Goal: Task Accomplishment & Management: Manage account settings

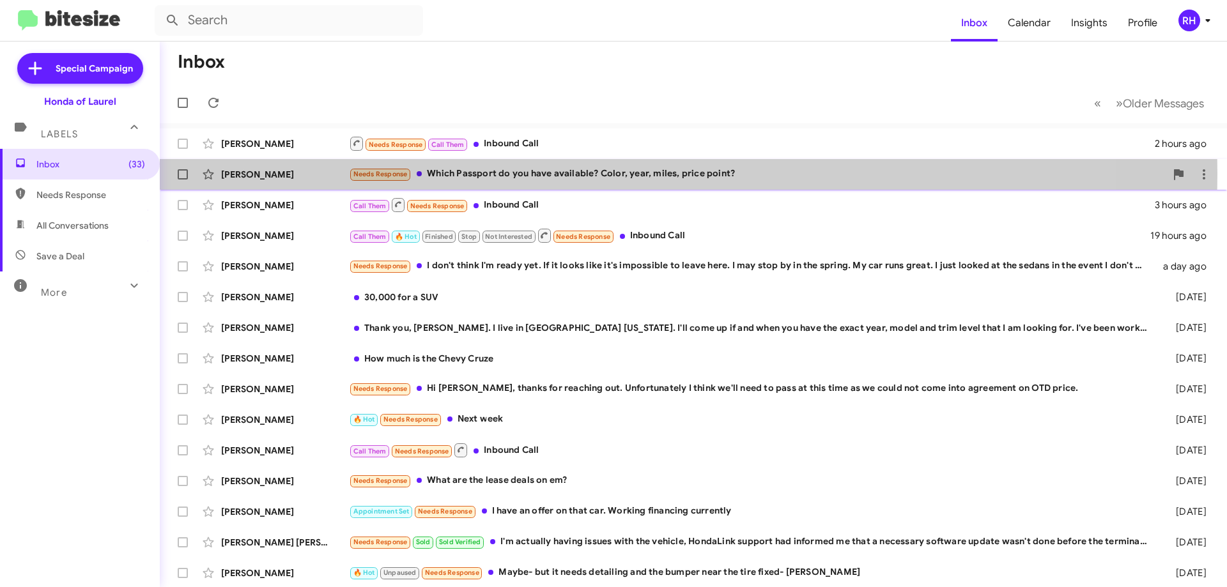
click at [598, 174] on div "Needs Response Which Passport do you have available? Color, year, miles, price …" at bounding box center [757, 174] width 817 height 15
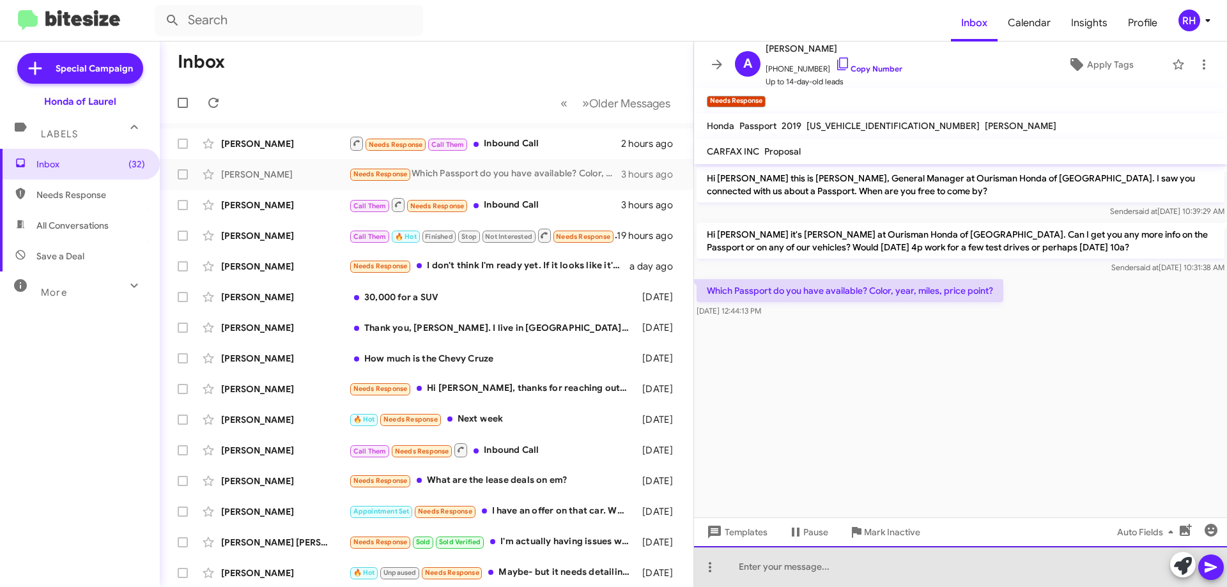
click at [778, 573] on div at bounding box center [960, 566] width 533 height 41
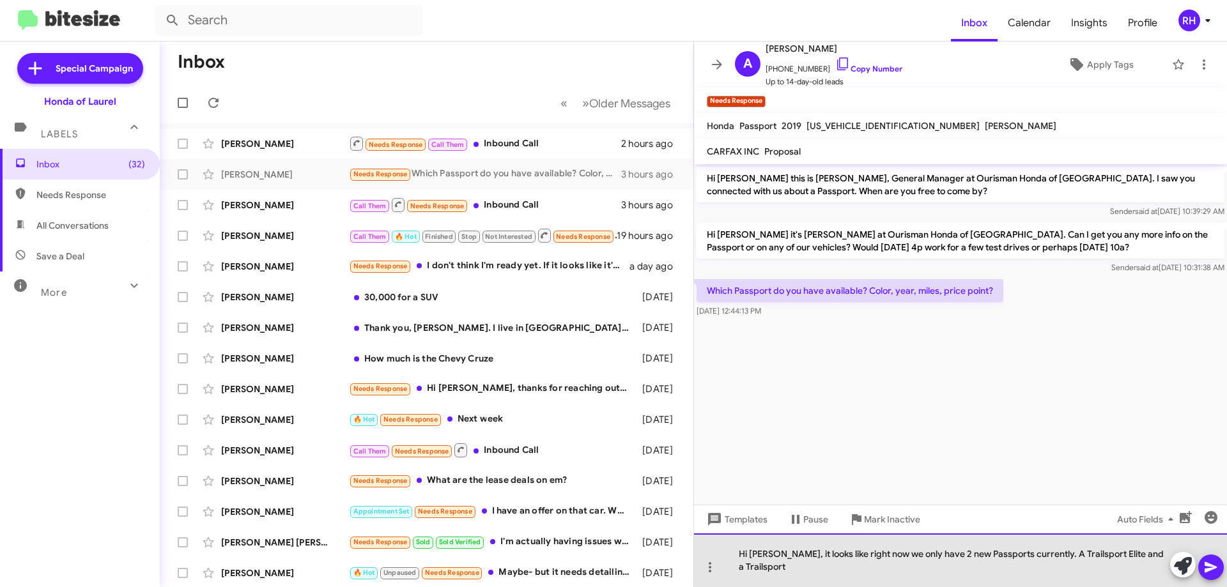
click at [1106, 554] on div "Hi [PERSON_NAME], it looks like right now we only have 2 new Passports currentl…" at bounding box center [960, 561] width 533 height 54
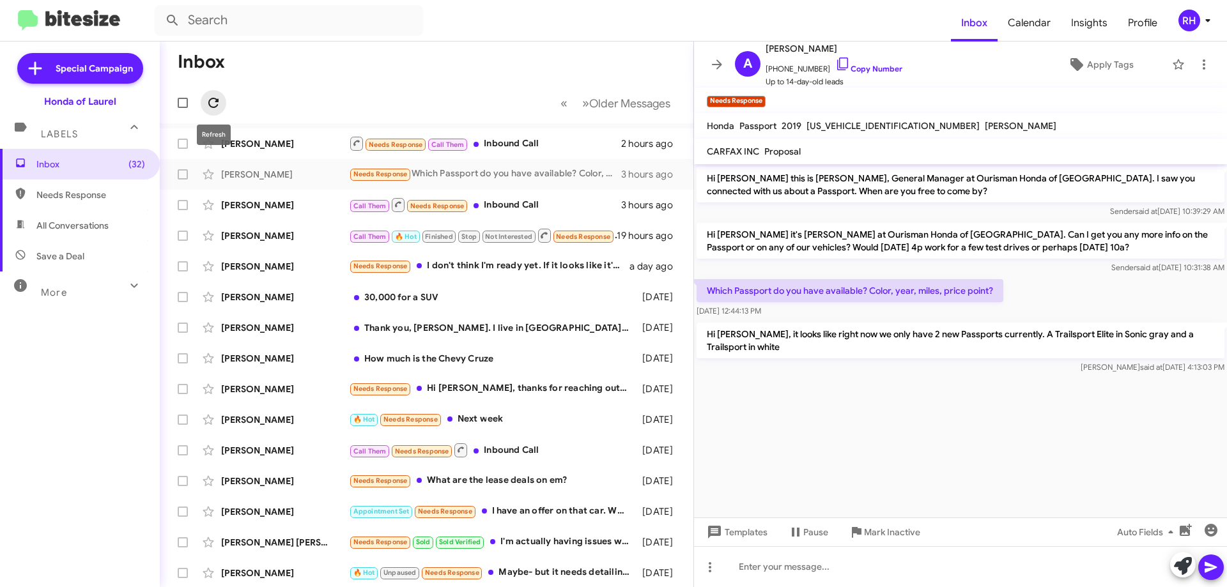
click at [213, 103] on icon at bounding box center [213, 102] width 15 height 15
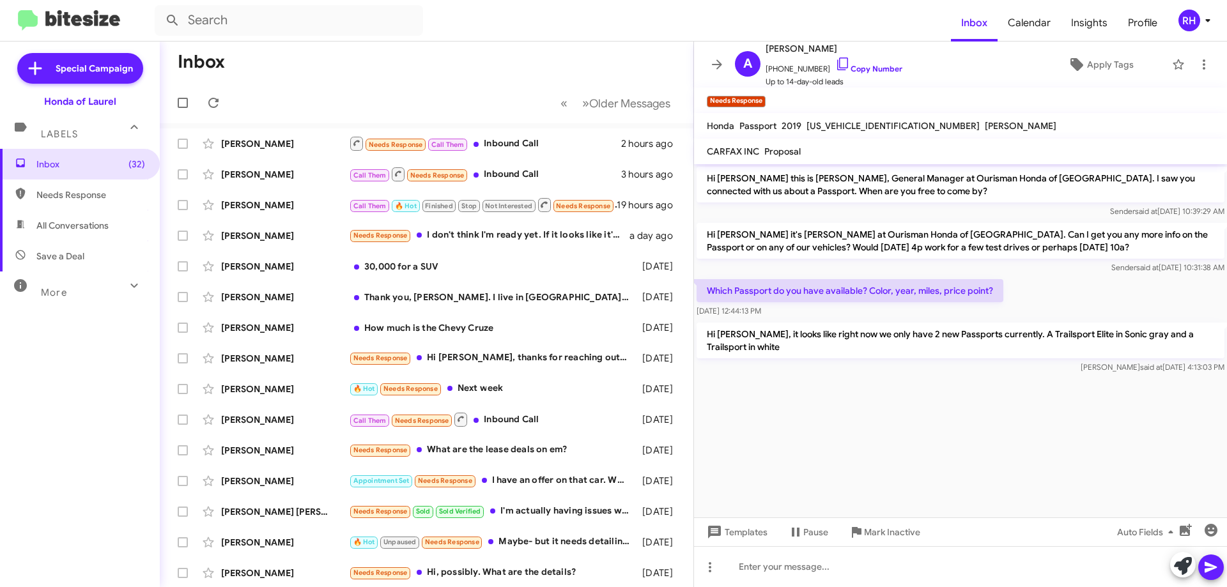
click at [1205, 22] on icon at bounding box center [1207, 20] width 15 height 15
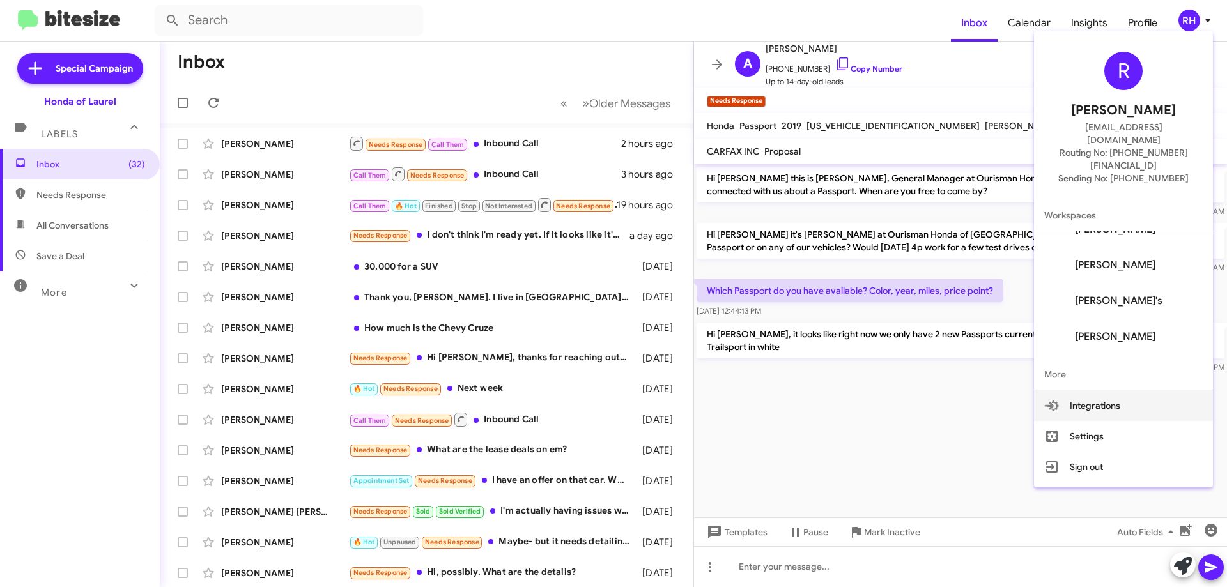
scroll to position [230, 0]
click at [1120, 421] on button "Settings" at bounding box center [1123, 436] width 179 height 31
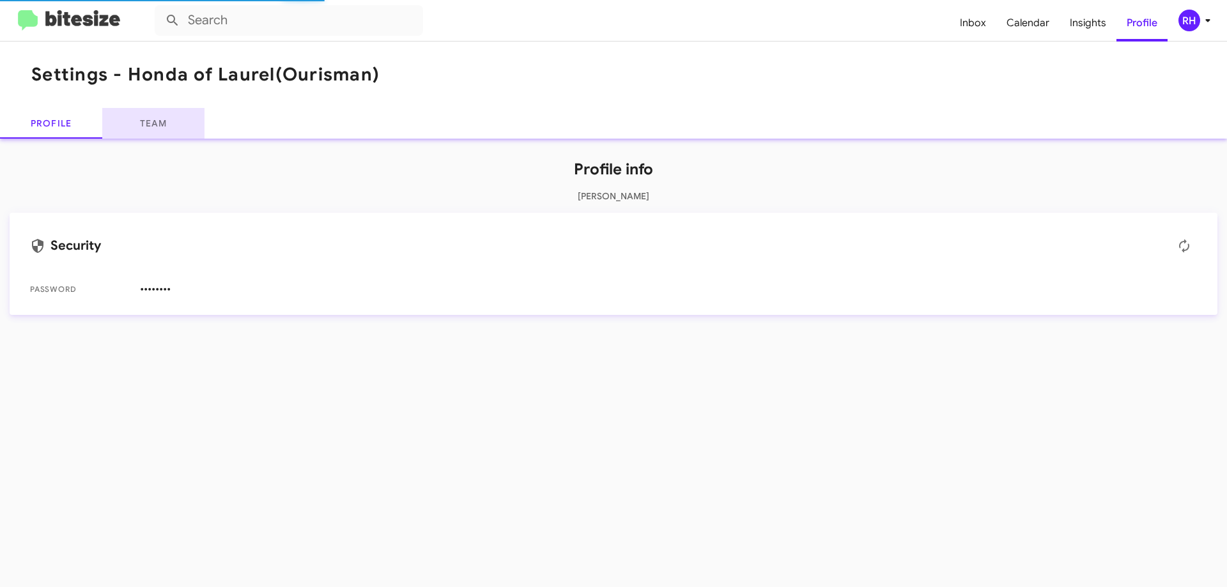
click at [150, 124] on link "Team" at bounding box center [153, 123] width 102 height 31
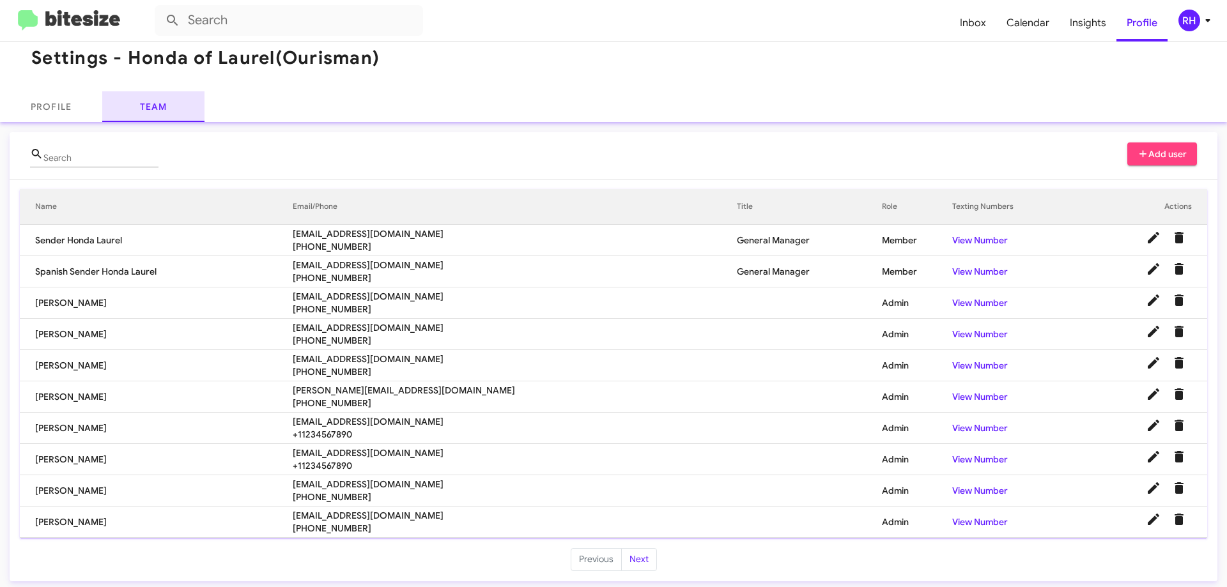
scroll to position [21, 0]
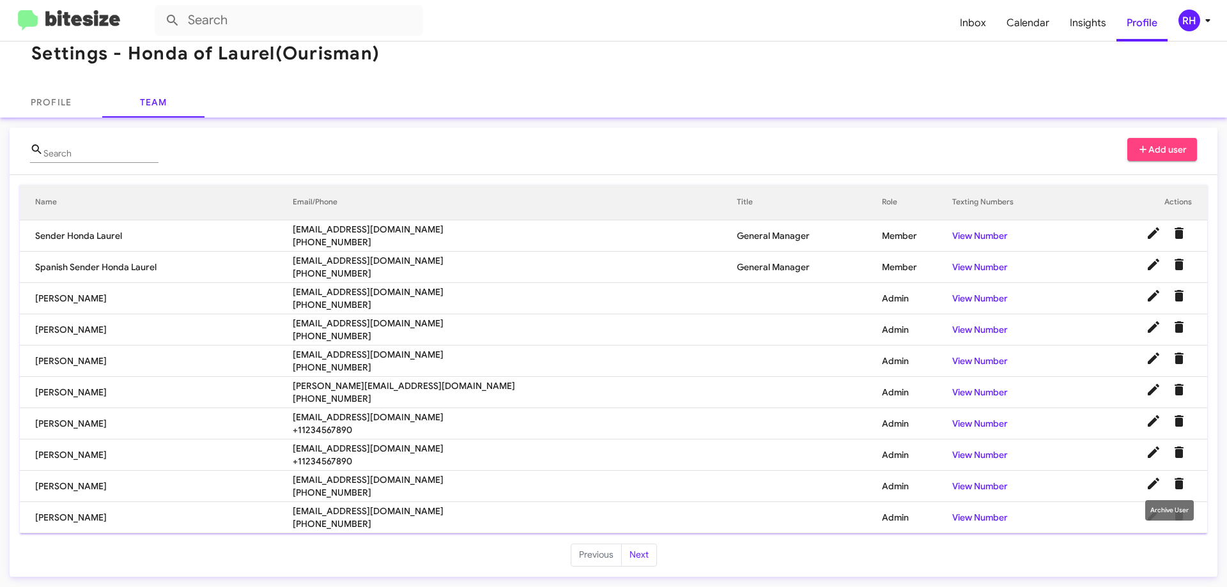
click at [1175, 488] on icon "Delete User" at bounding box center [1179, 484] width 9 height 12
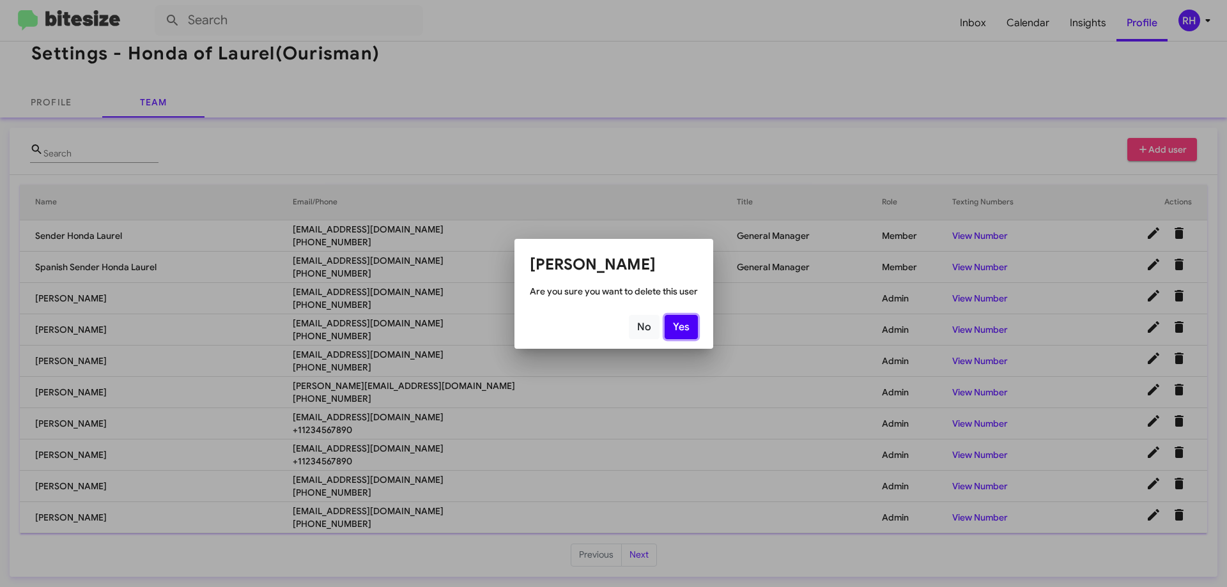
click at [680, 323] on button "Yes" at bounding box center [681, 327] width 33 height 24
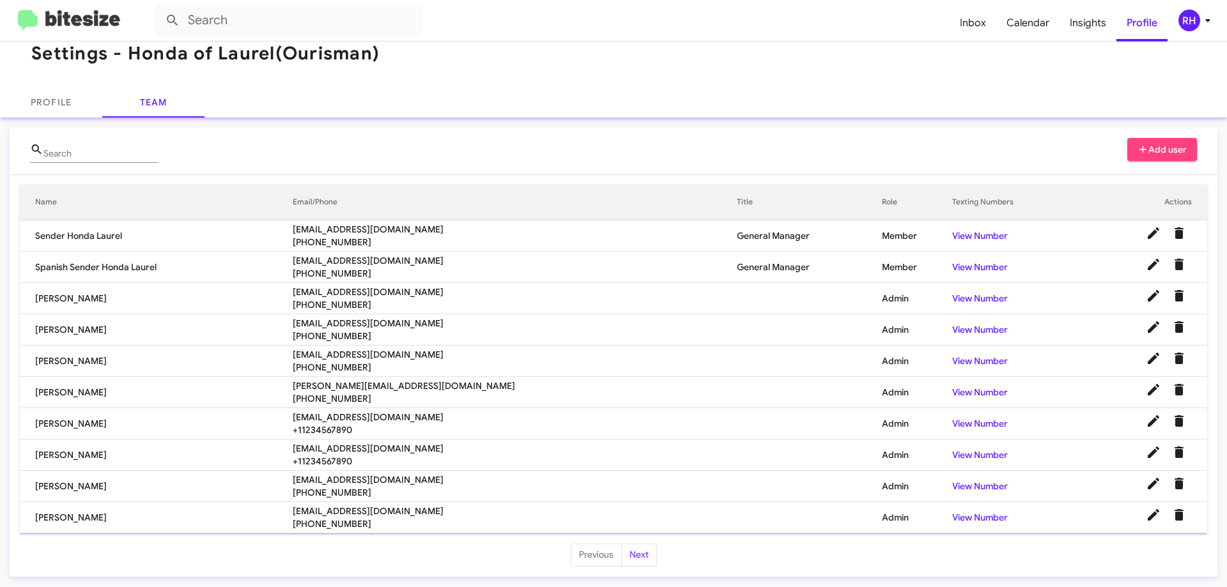
click at [1145, 144] on span "Add user" at bounding box center [1162, 149] width 50 height 23
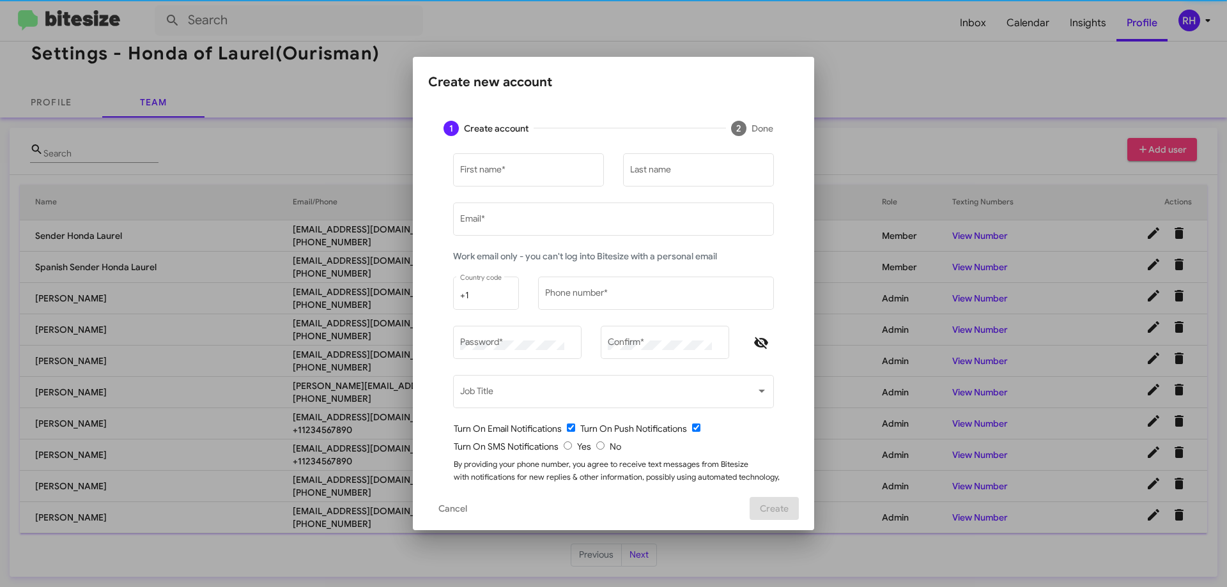
type input "[EMAIL_ADDRESS][DOMAIN_NAME]"
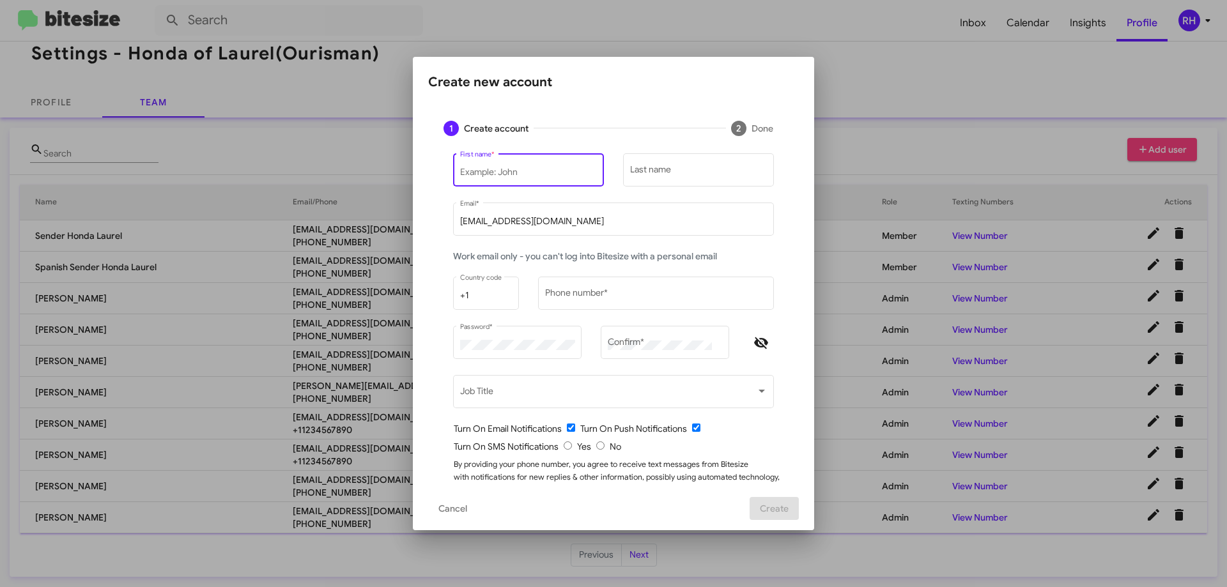
click at [530, 169] on input "First name *" at bounding box center [528, 172] width 137 height 10
type input "k"
type input "[PERSON_NAME]"
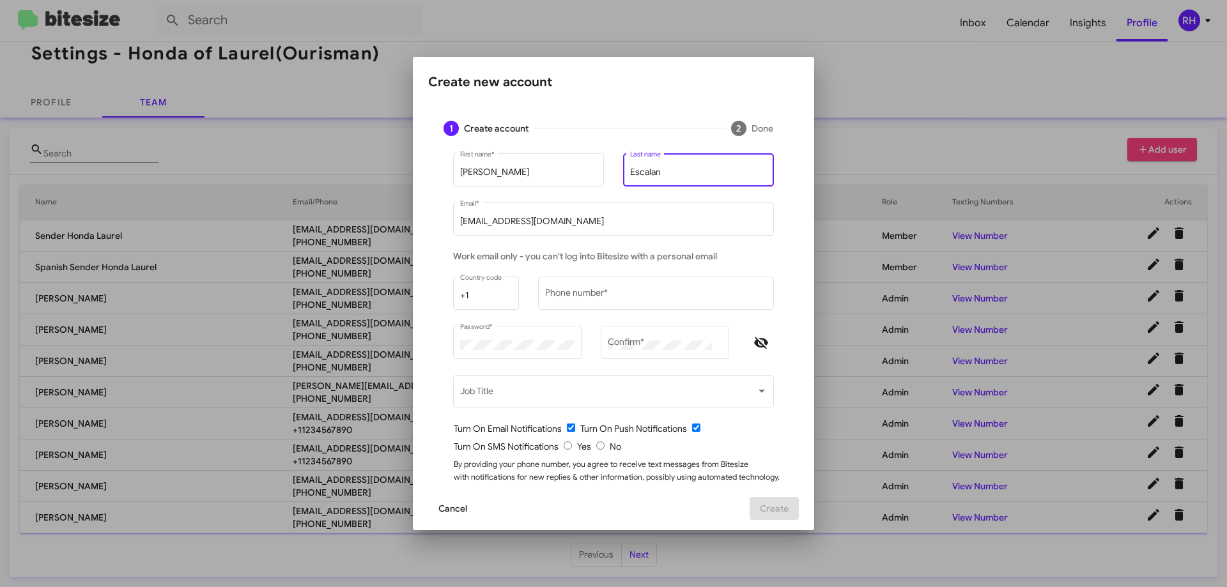
type input "Escalan"
click at [449, 506] on span "Cancel" at bounding box center [452, 508] width 29 height 23
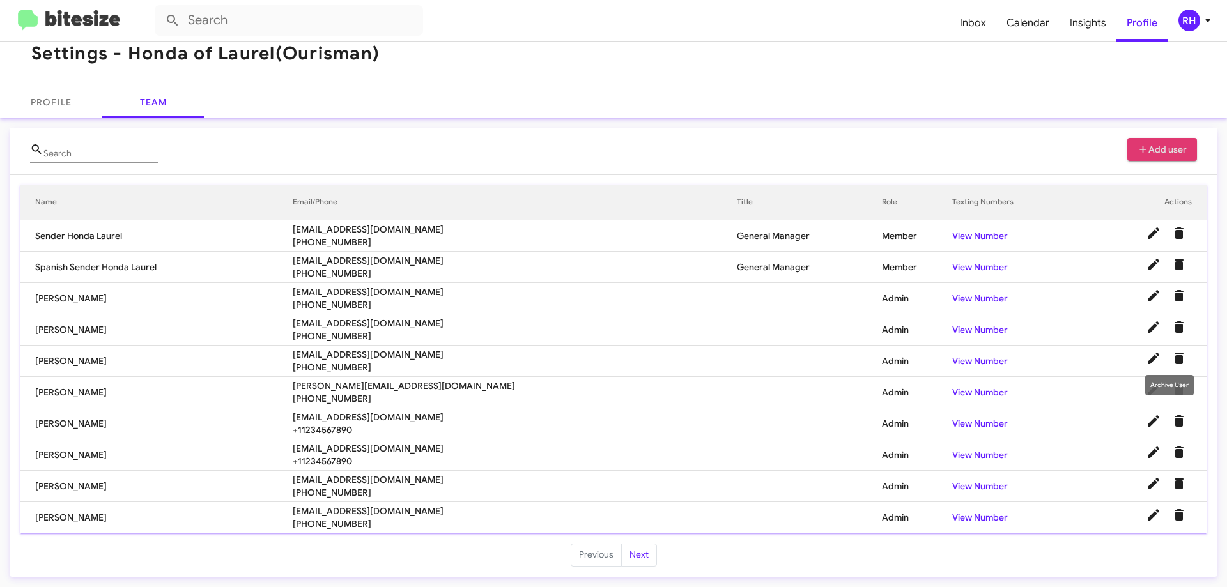
click at [1175, 358] on icon "Delete User" at bounding box center [1179, 359] width 9 height 12
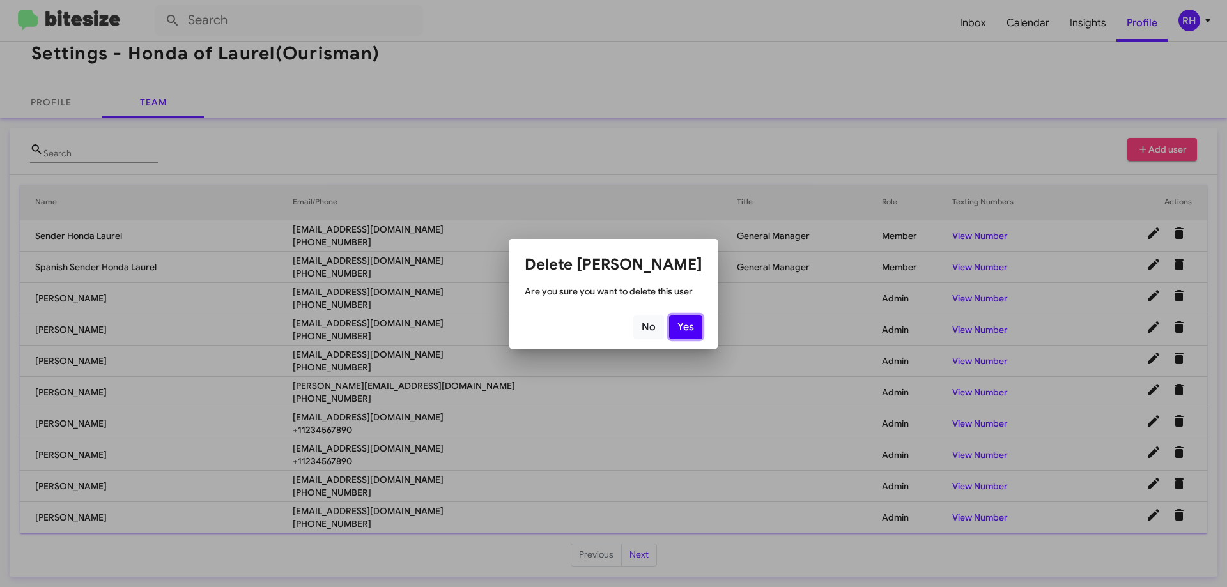
click at [687, 323] on button "Yes" at bounding box center [685, 327] width 33 height 24
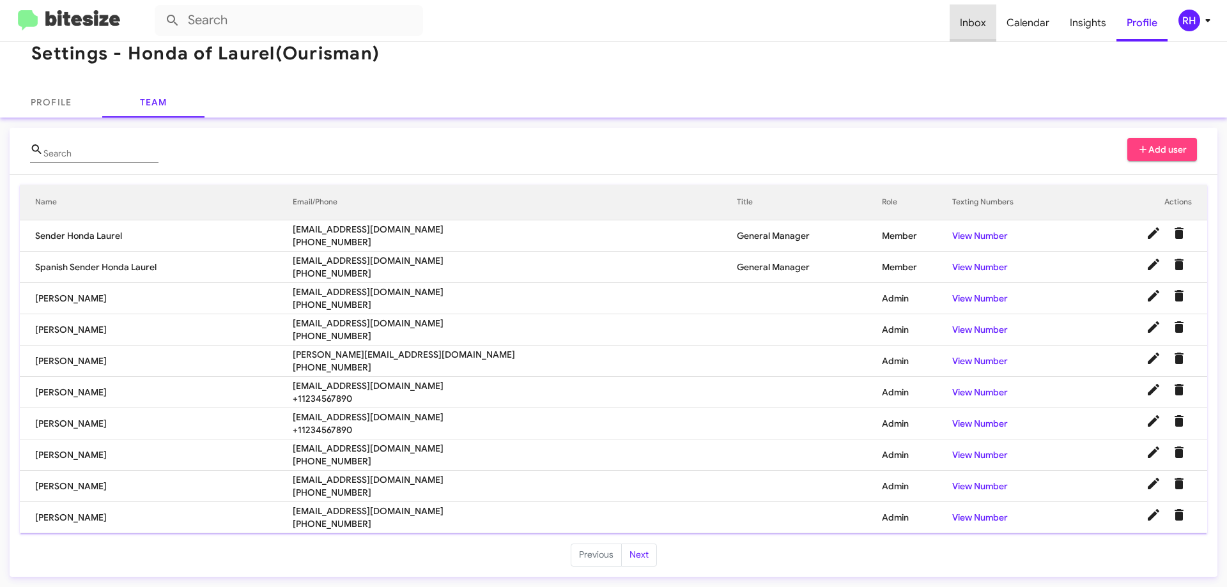
click at [977, 22] on span "Inbox" at bounding box center [973, 22] width 47 height 37
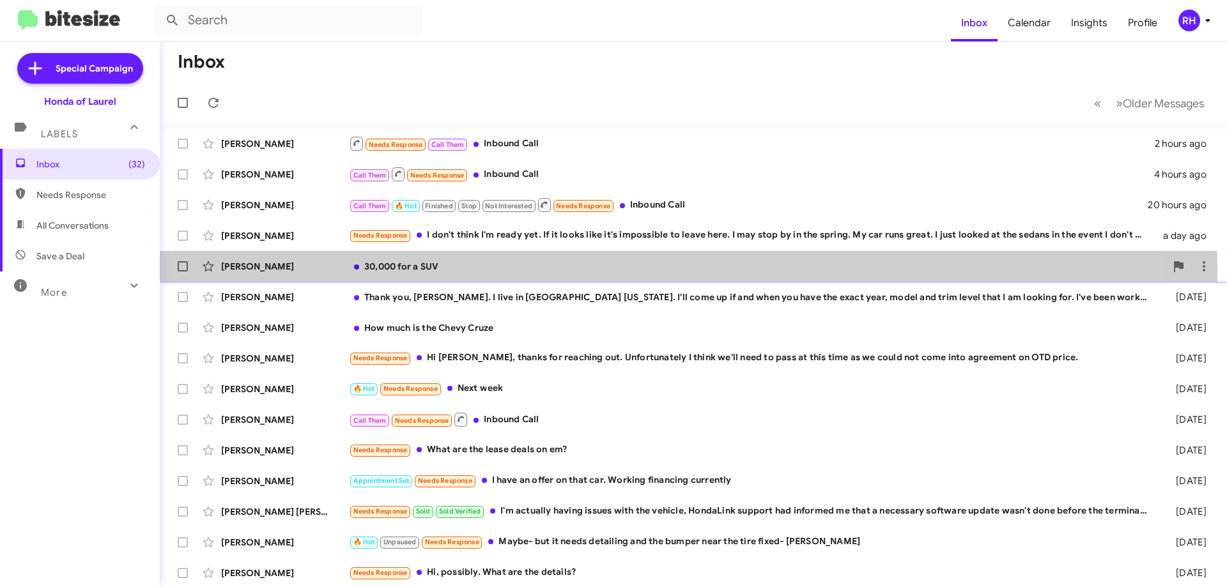
click at [461, 272] on div "30,000 for a SUV" at bounding box center [757, 266] width 817 height 13
